Goal: Navigation & Orientation: Find specific page/section

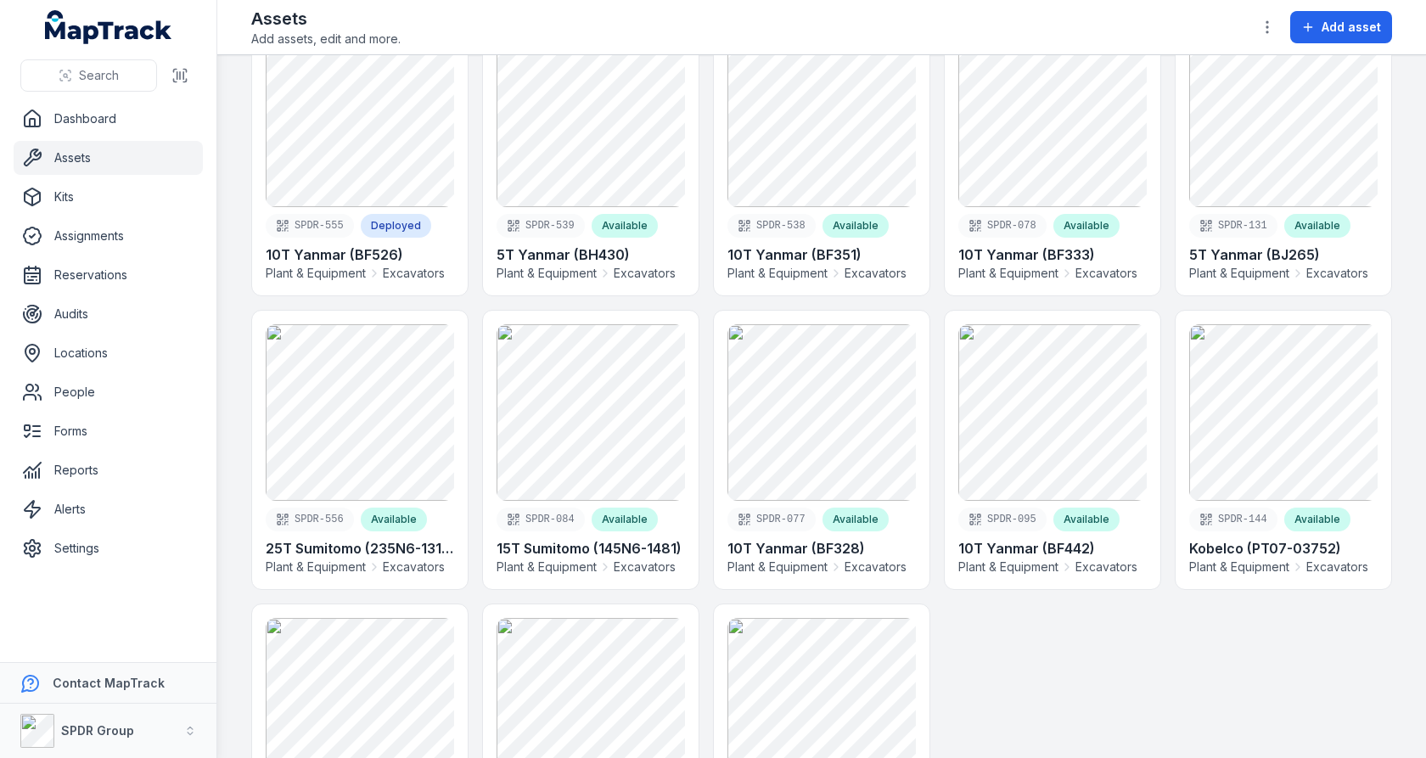
scroll to position [254, 0]
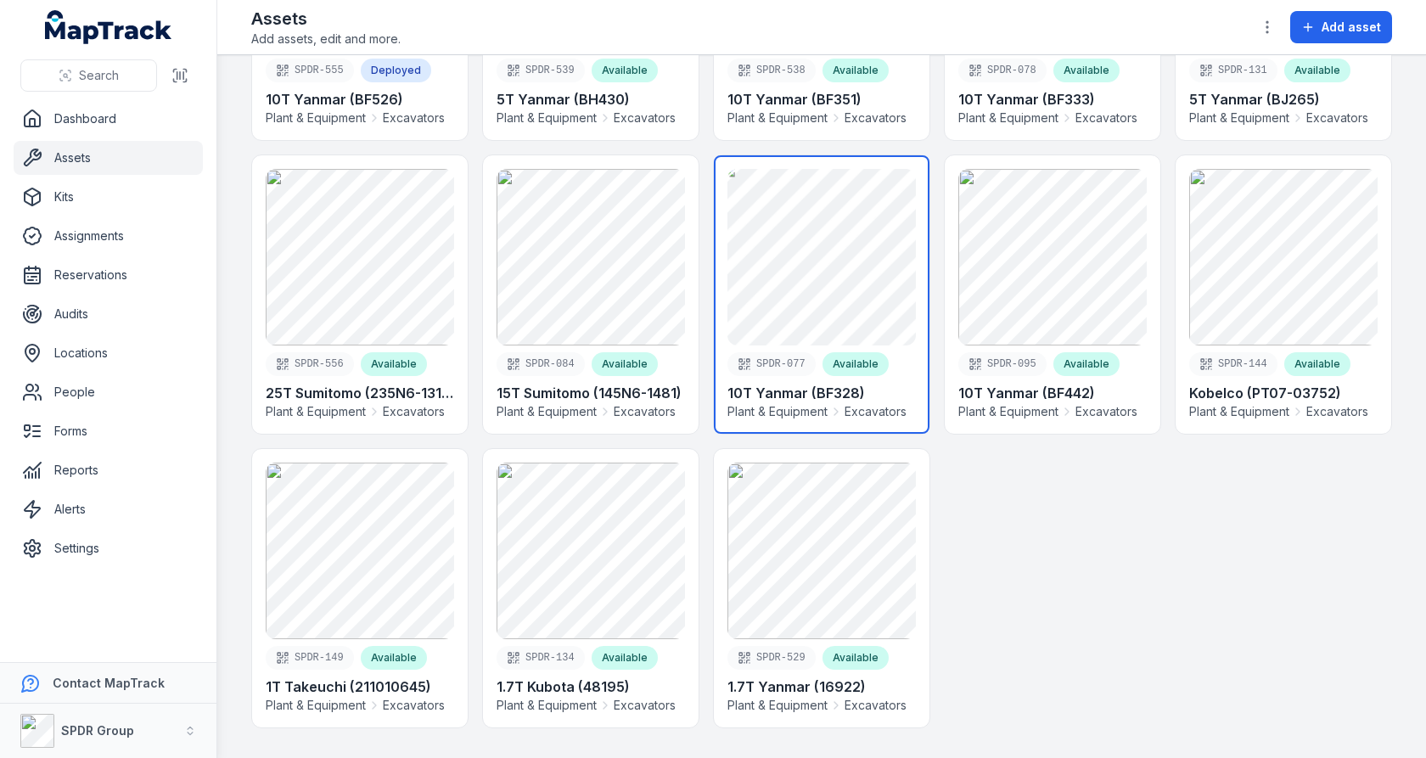
click at [756, 250] on link at bounding box center [822, 294] width 216 height 278
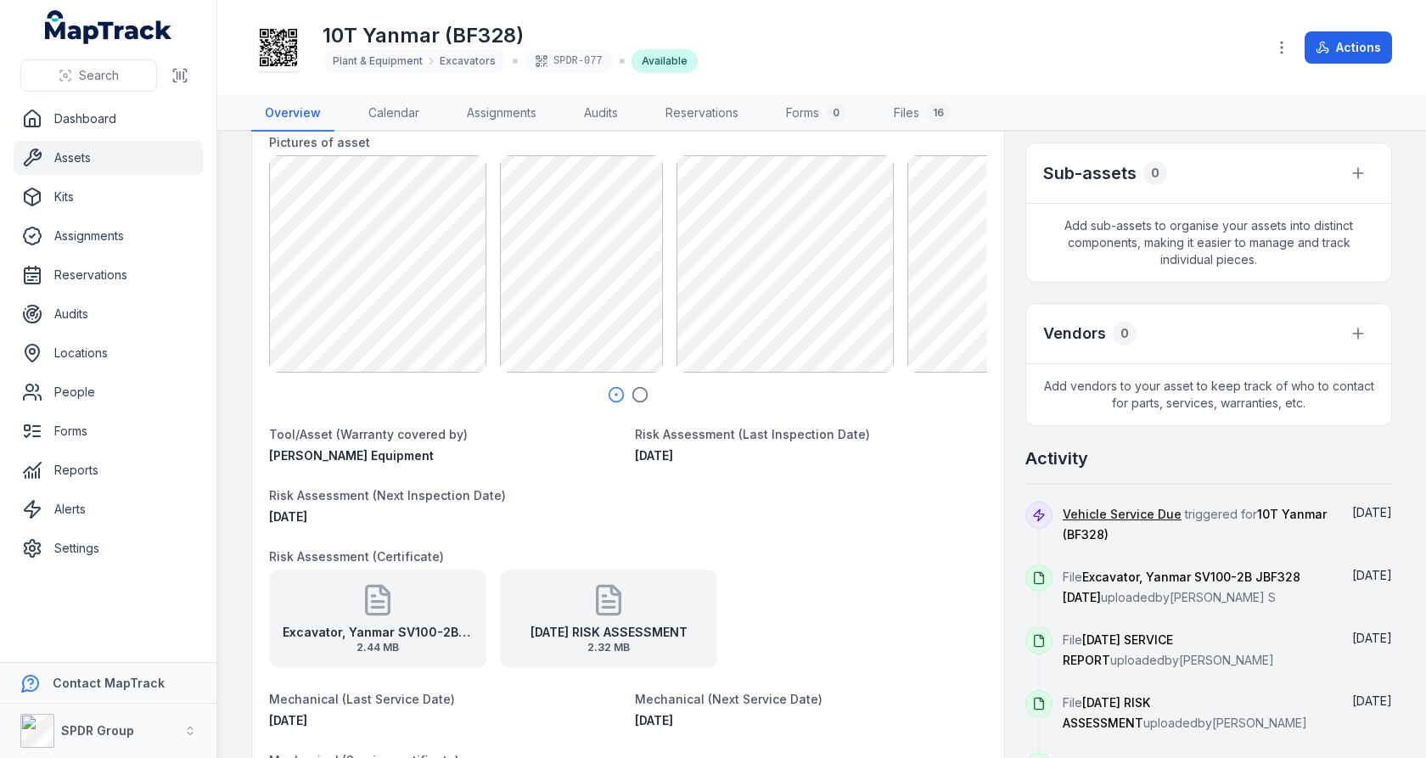
scroll to position [340, 0]
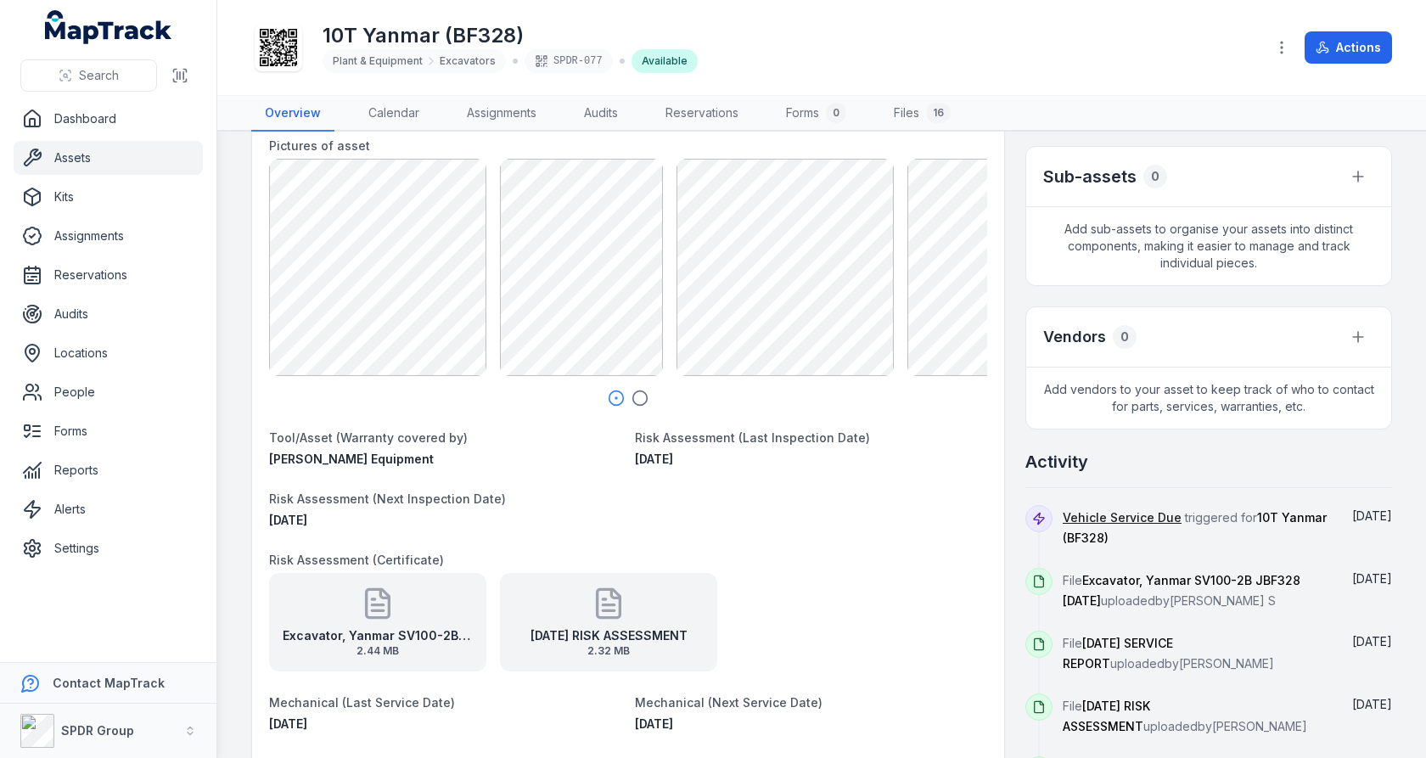
click at [638, 396] on icon "button" at bounding box center [640, 398] width 17 height 17
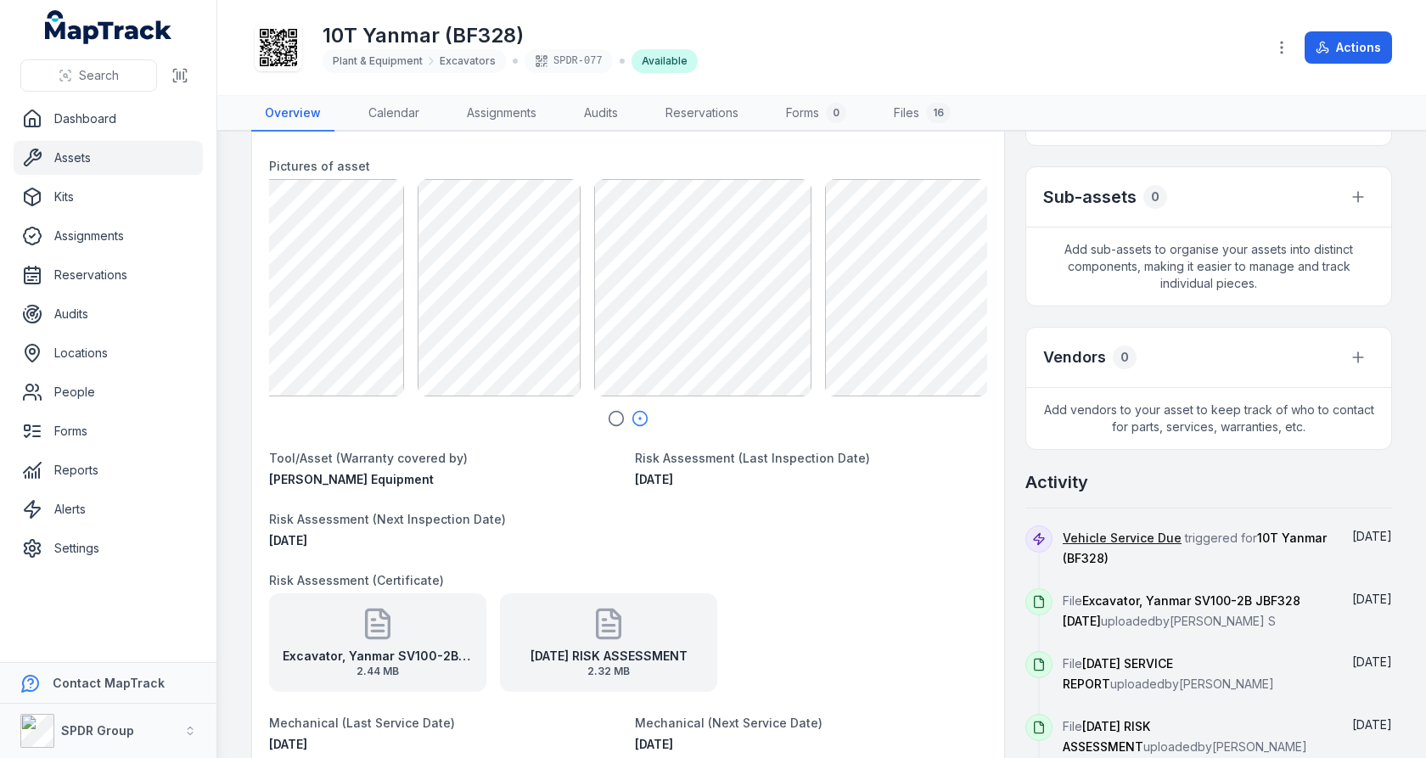
scroll to position [416, 0]
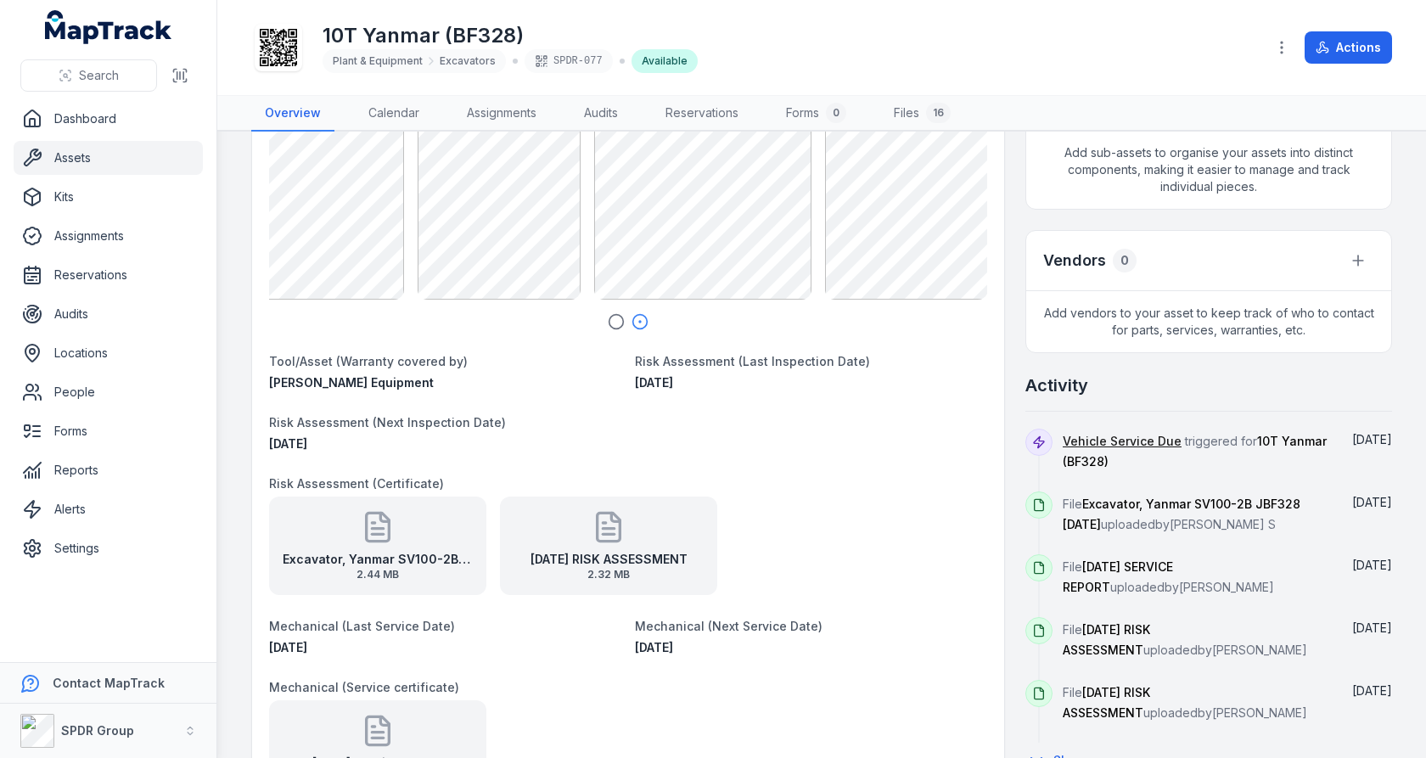
click at [634, 554] on strong "[DATE] RISK ASSESSMENT" at bounding box center [609, 559] width 157 height 17
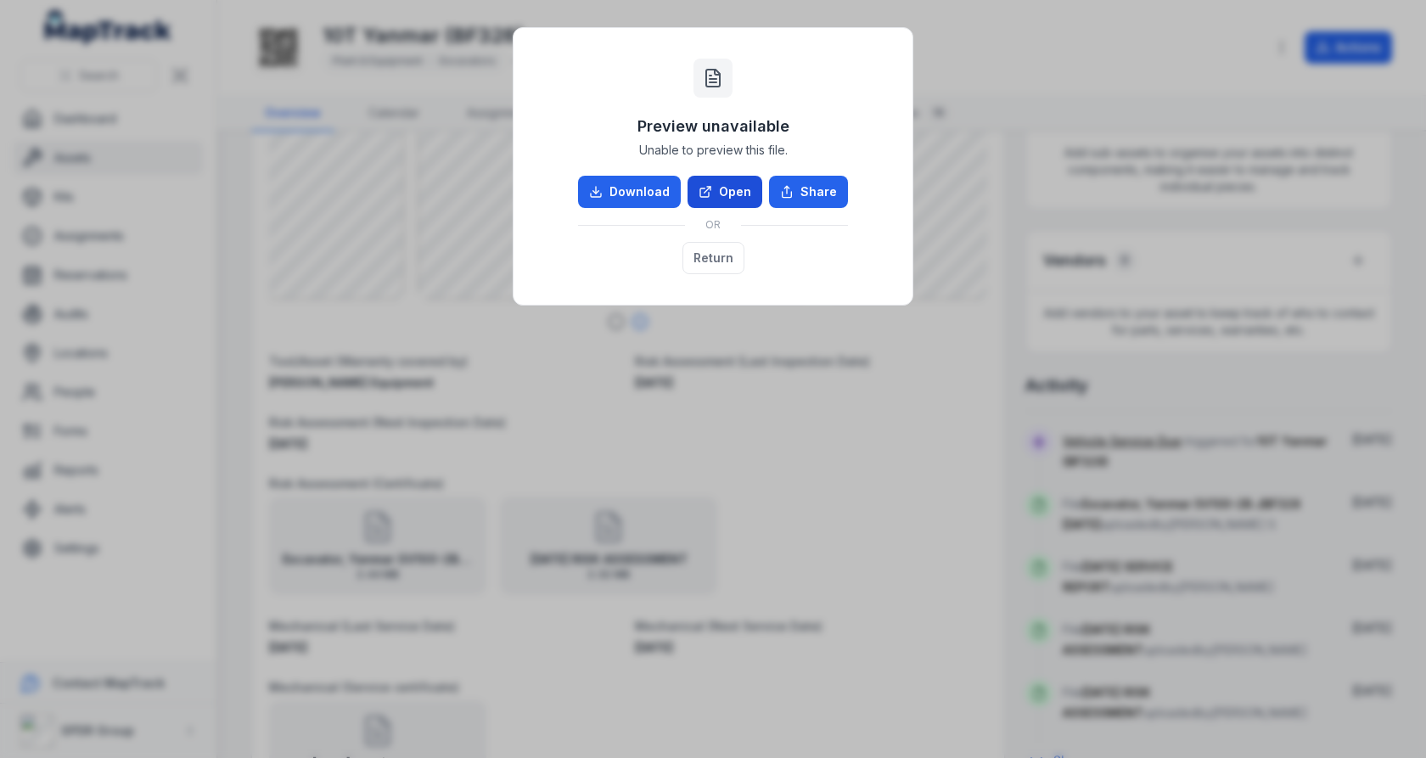
click at [737, 192] on link "Open" at bounding box center [725, 192] width 75 height 32
click at [799, 186] on button "Share" at bounding box center [808, 192] width 79 height 32
click at [628, 261] on div "Download Open Share OR Return" at bounding box center [713, 225] width 270 height 98
click at [806, 205] on button "Share" at bounding box center [808, 192] width 79 height 32
click at [614, 286] on div "Preview unavailable Unable to preview this file. Download Open Share OR Return" at bounding box center [713, 166] width 399 height 277
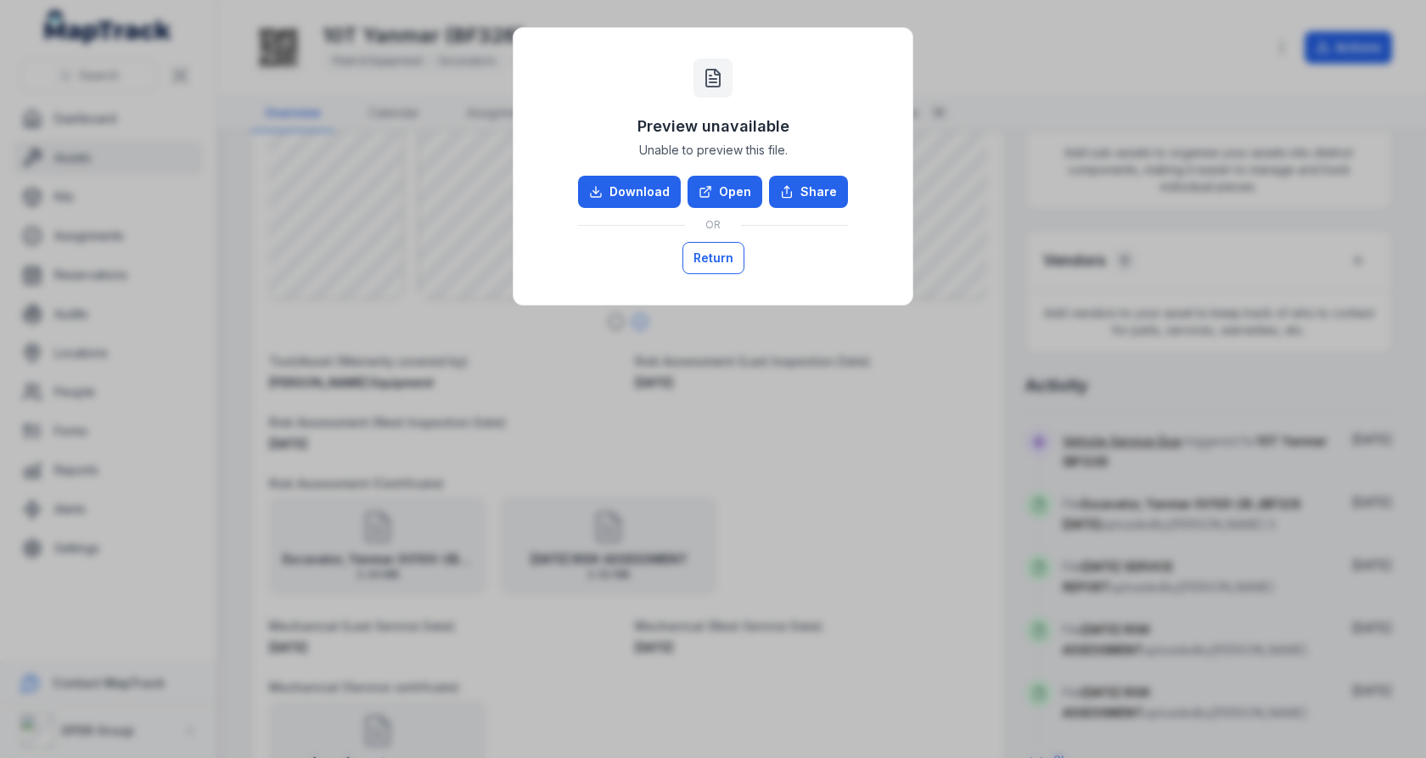
click at [711, 267] on button "Return" at bounding box center [714, 258] width 62 height 32
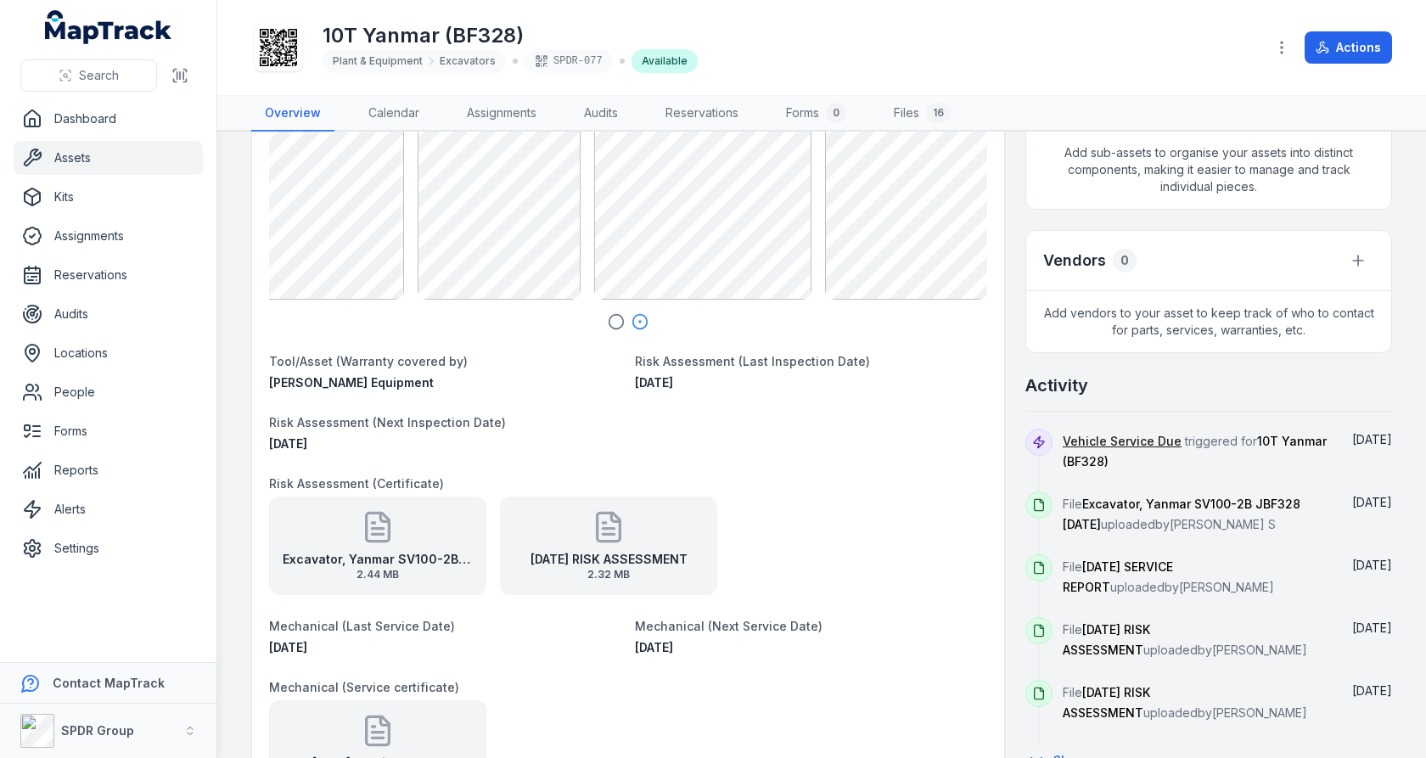
click at [138, 158] on link "Assets" at bounding box center [108, 158] width 189 height 34
click at [78, 424] on link "Forms" at bounding box center [108, 431] width 189 height 34
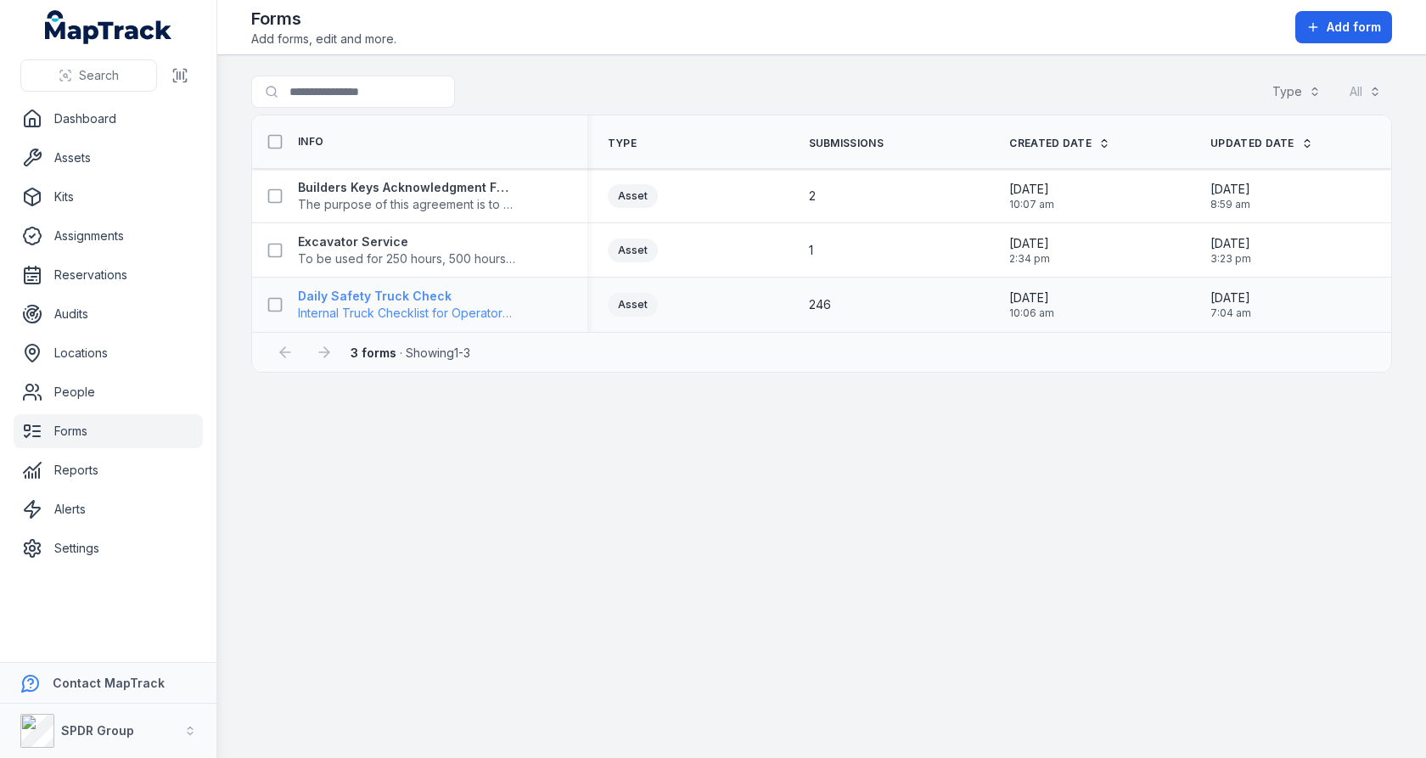
click at [374, 289] on strong "Daily Safety Truck Check" at bounding box center [406, 296] width 217 height 17
click at [953, 443] on main "Search for forms Type All Info Type Submissions Created Date Updated Date Build…" at bounding box center [821, 406] width 1209 height 703
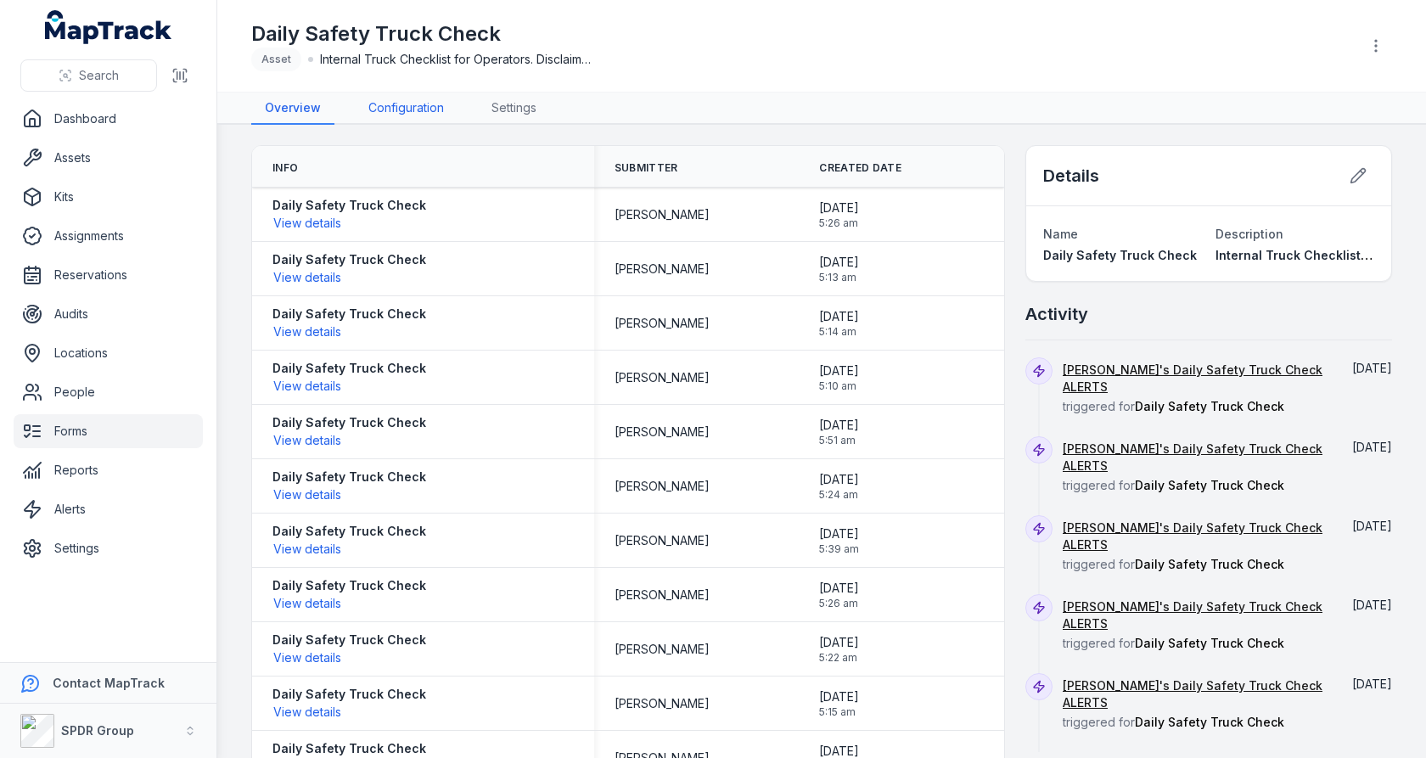
click at [421, 115] on link "Configuration" at bounding box center [406, 109] width 103 height 32
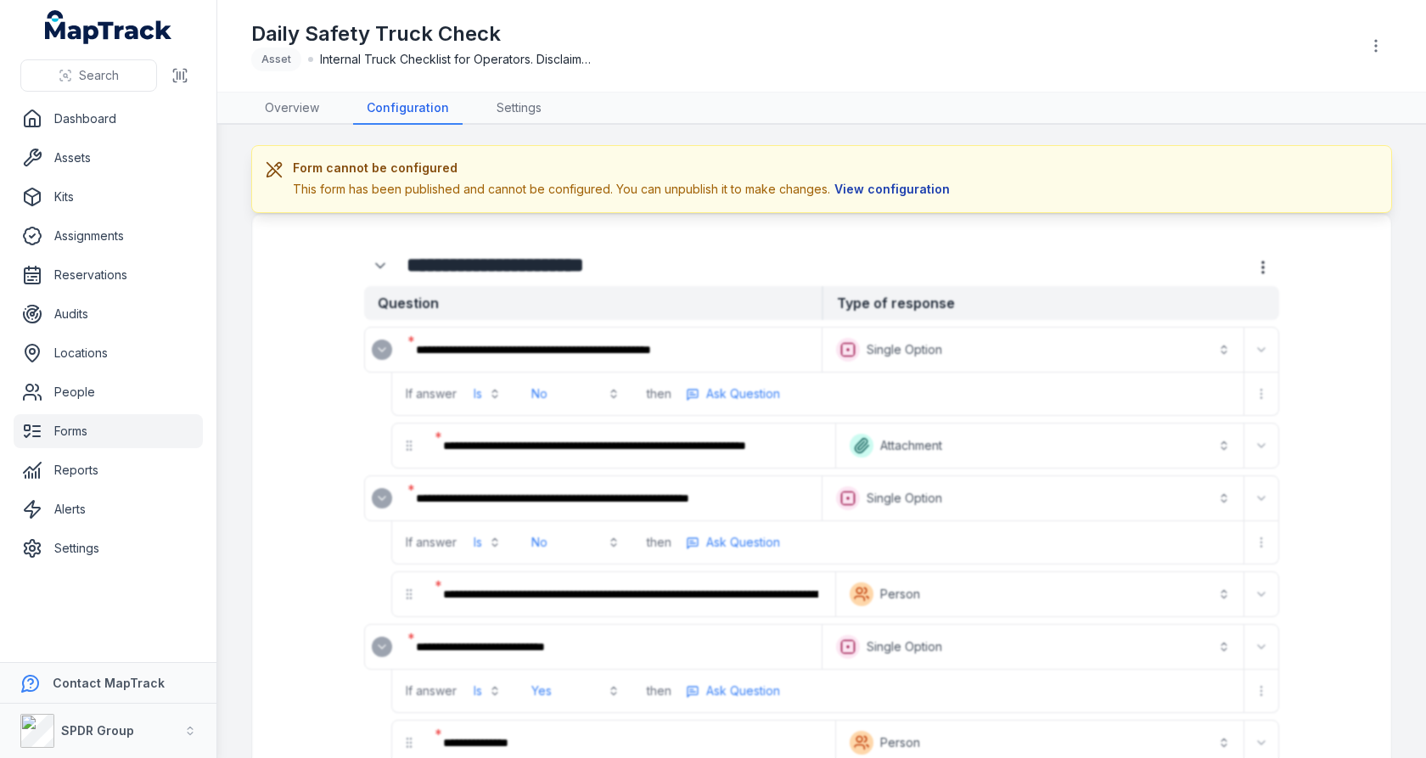
click at [853, 194] on button "View configuration" at bounding box center [892, 189] width 124 height 19
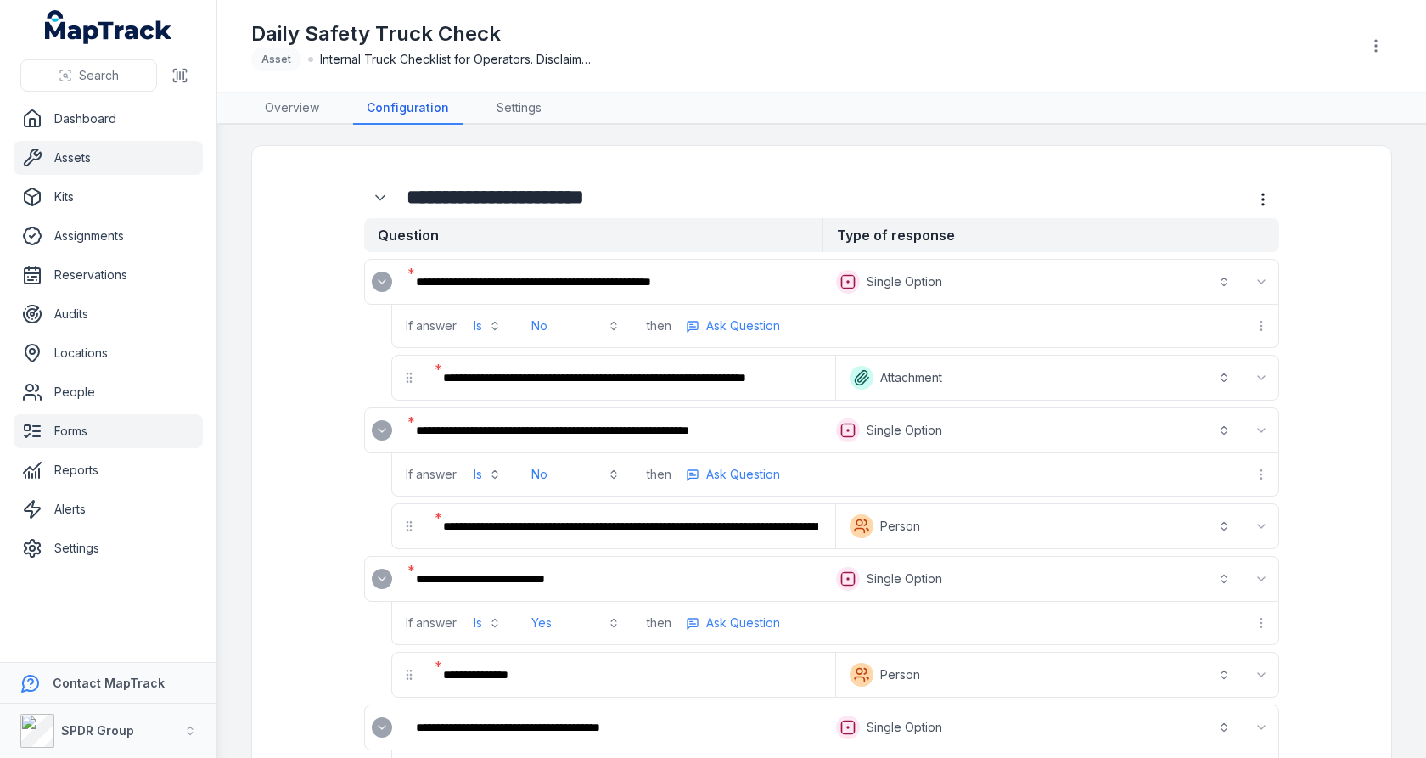
click at [94, 149] on link "Assets" at bounding box center [108, 158] width 189 height 34
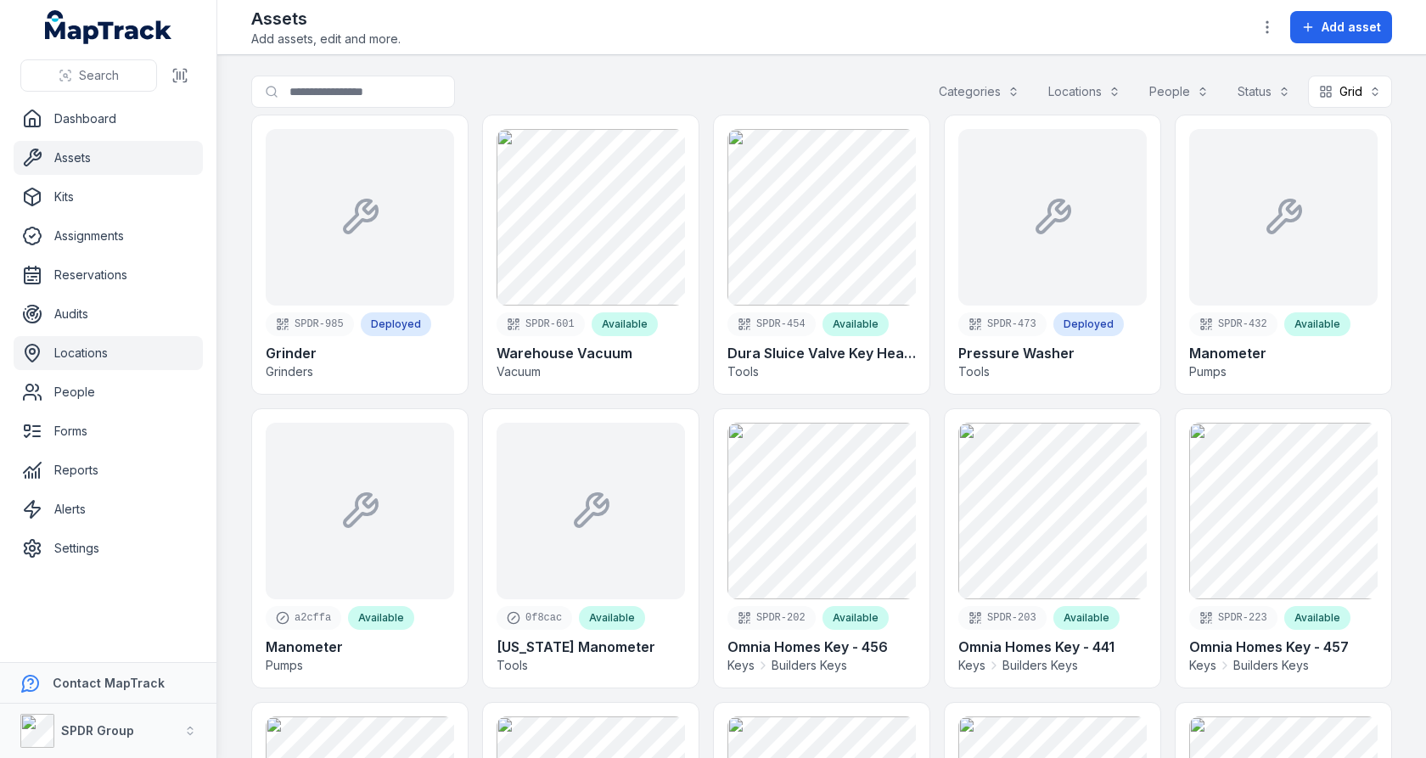
click at [116, 359] on link "Locations" at bounding box center [108, 353] width 189 height 34
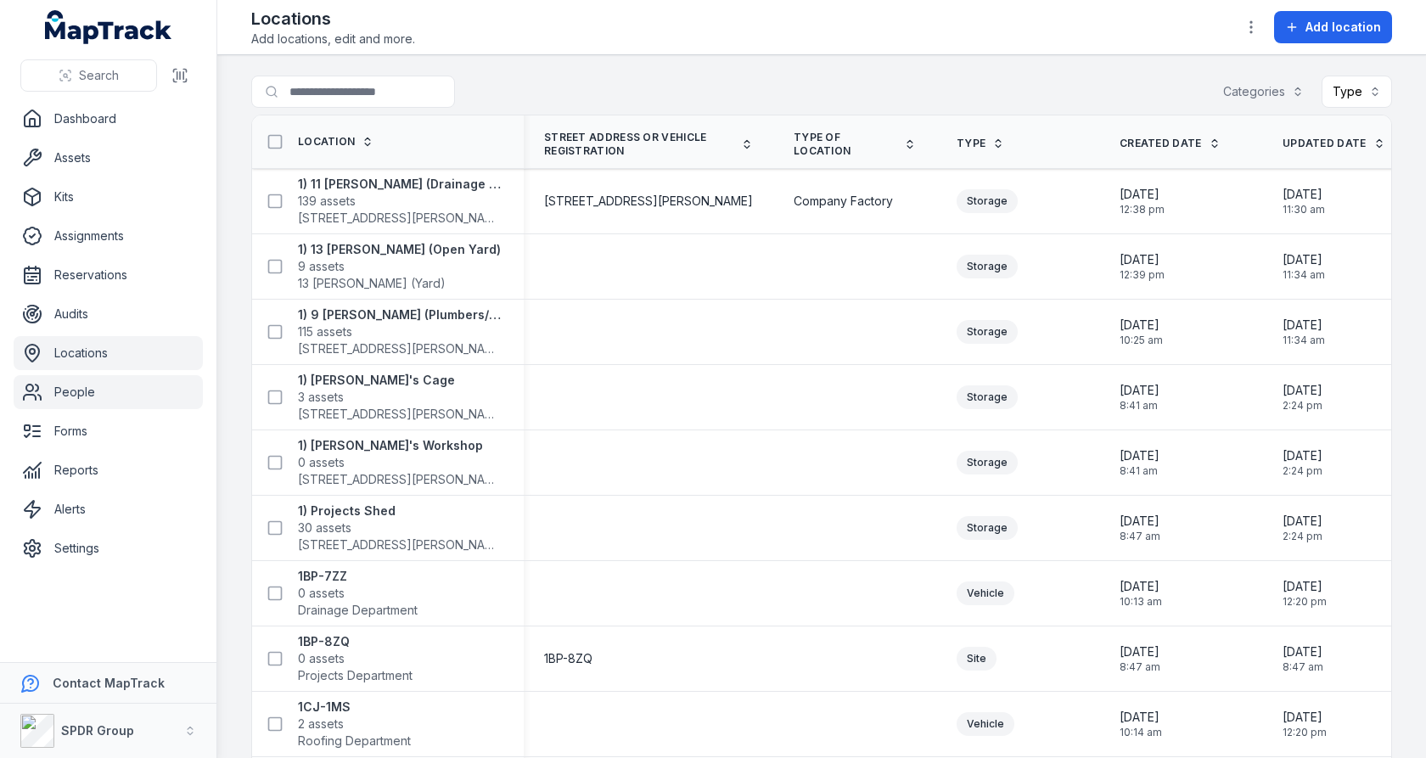
click at [140, 403] on link "People" at bounding box center [108, 392] width 189 height 34
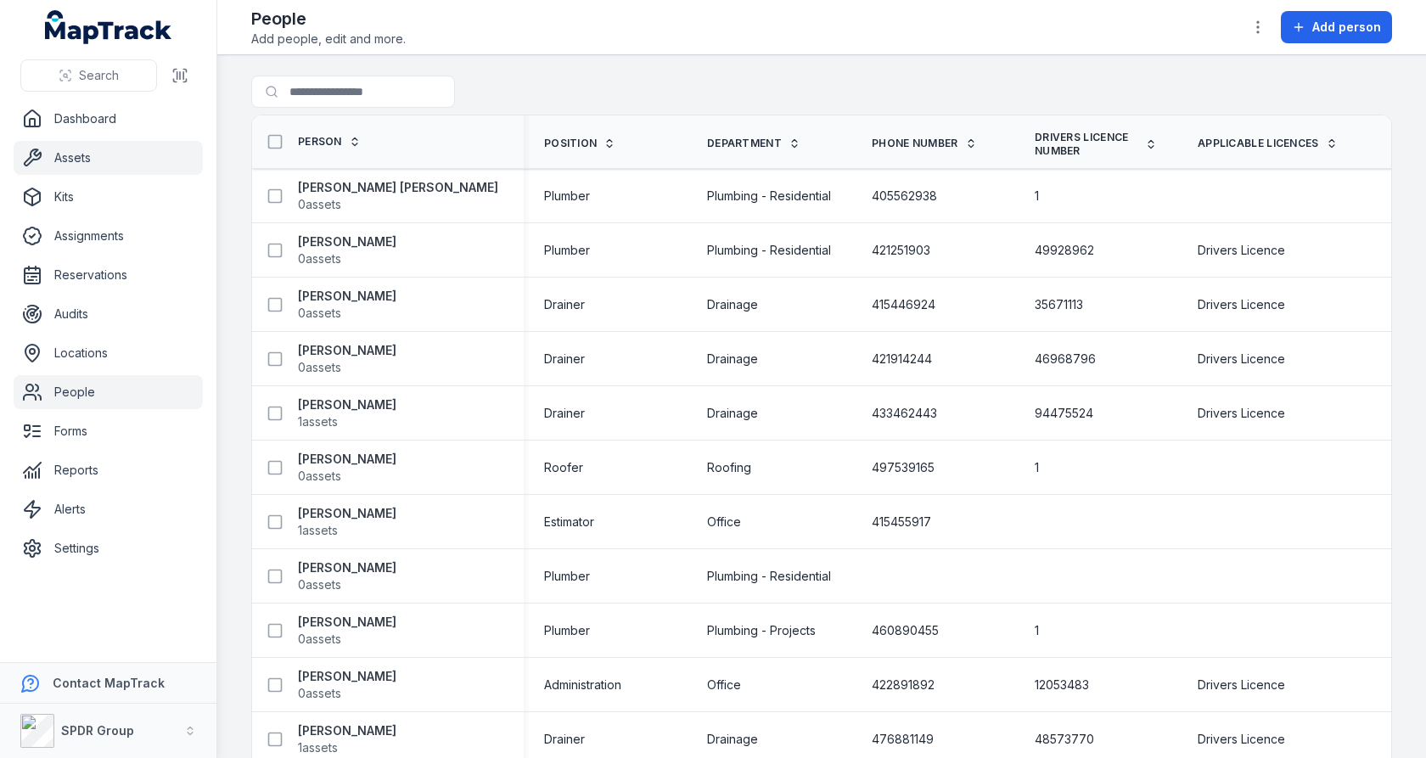
click at [112, 150] on link "Assets" at bounding box center [108, 158] width 189 height 34
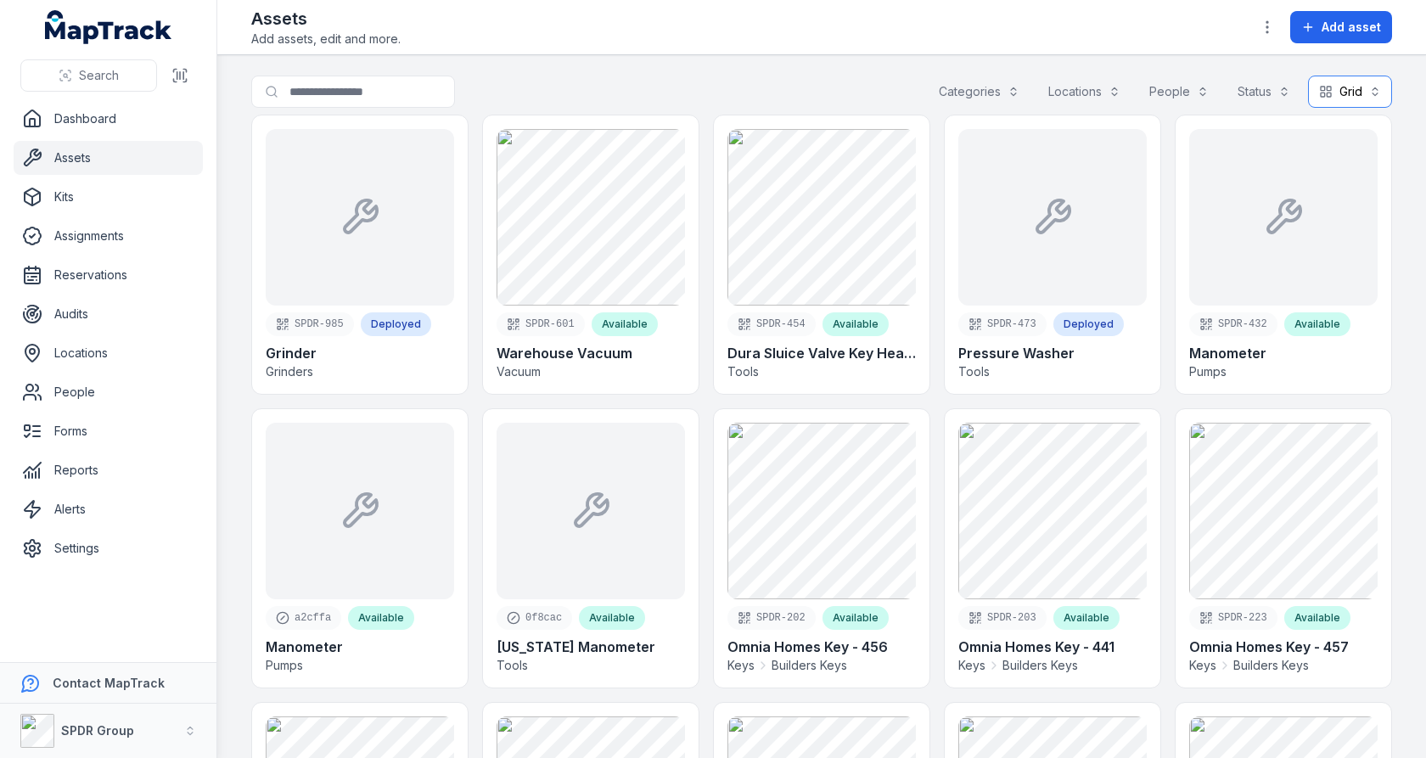
click at [1330, 95] on button "Grid ****" at bounding box center [1350, 92] width 84 height 32
click at [1316, 125] on div "Table" at bounding box center [1331, 133] width 53 height 17
